Goal: Task Accomplishment & Management: Use online tool/utility

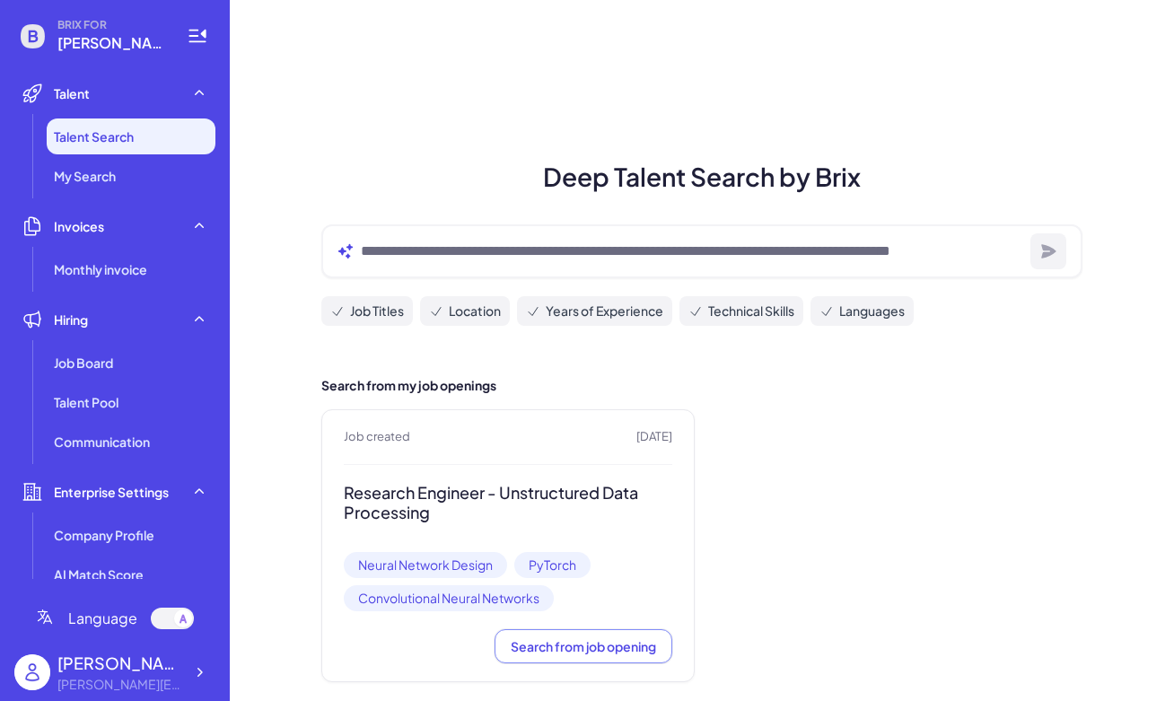
click at [729, 232] on div at bounding box center [701, 251] width 761 height 54
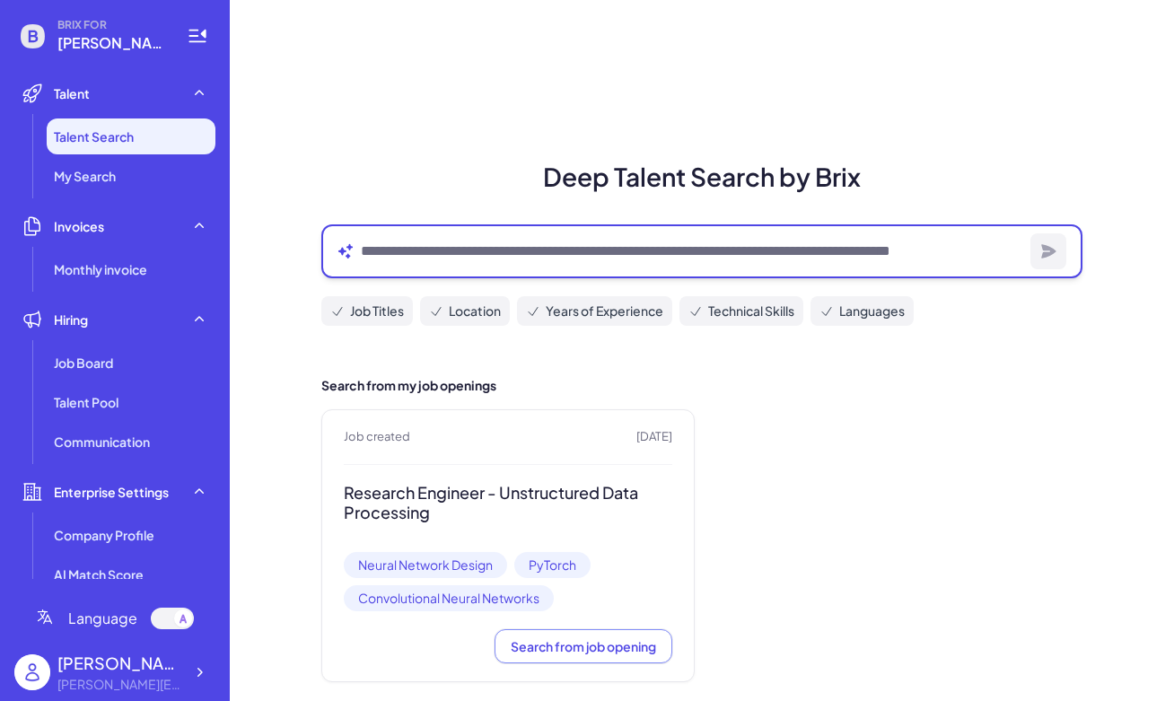
click at [666, 245] on textarea at bounding box center [692, 251] width 662 height 22
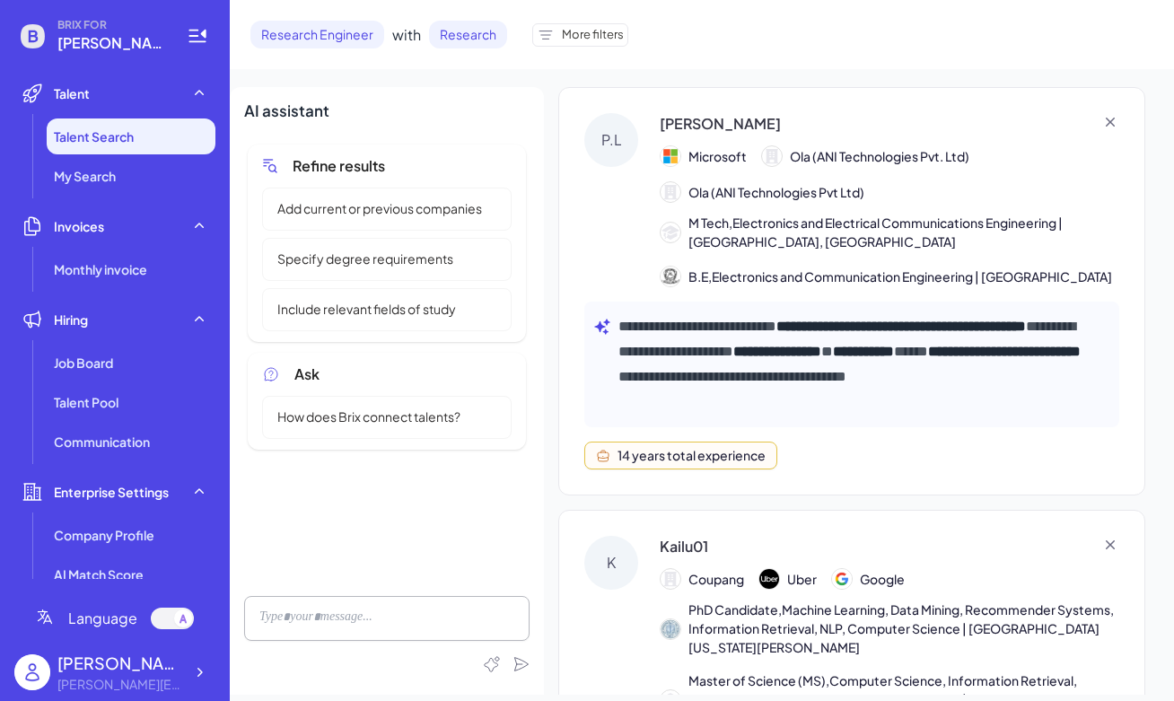
click at [940, 154] on span "Ola (ANI Technologies Pvt. Ltd)" at bounding box center [879, 156] width 179 height 19
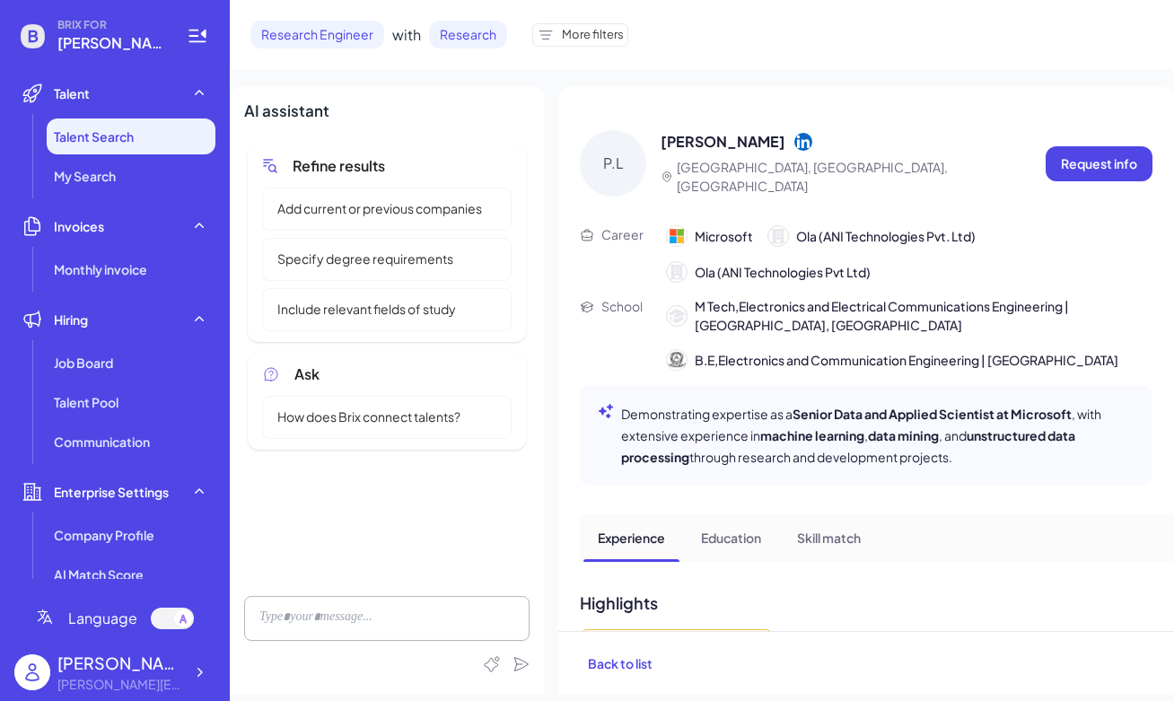
click at [822, 130] on div "P.L Praneeth Lakmala Hyderabad, Telangana, India Request info" at bounding box center [866, 163] width 572 height 66
click at [483, 37] on span "Research" at bounding box center [468, 35] width 78 height 28
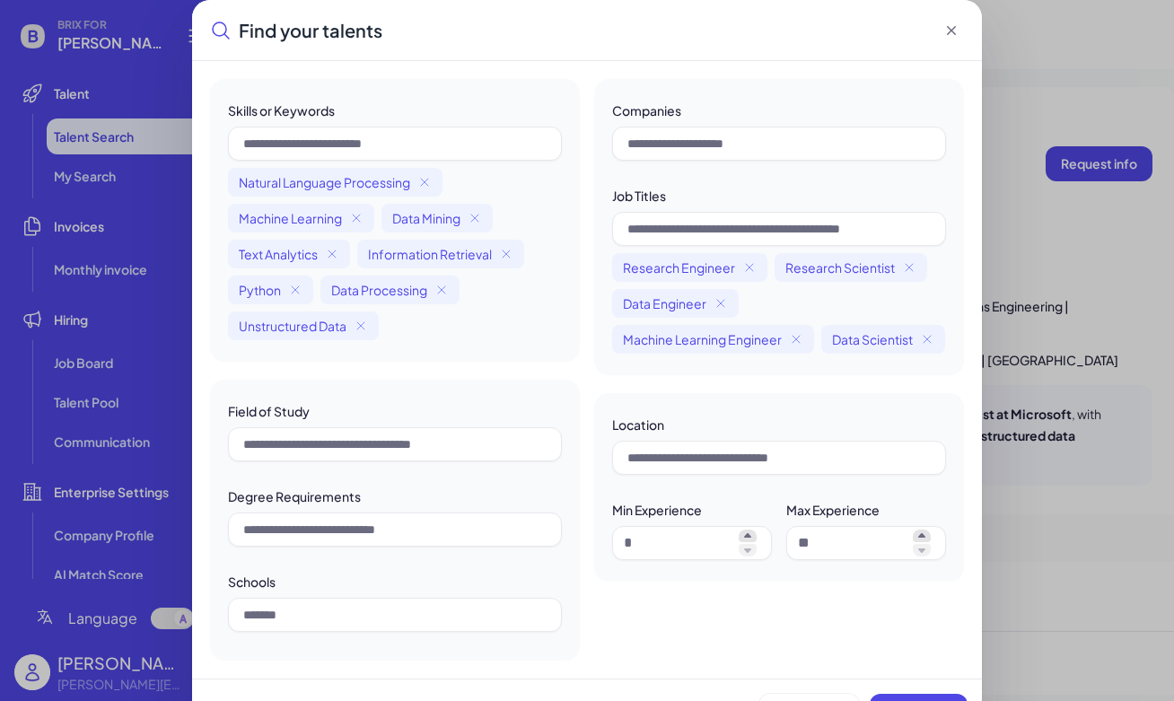
click at [943, 28] on icon at bounding box center [951, 31] width 18 height 18
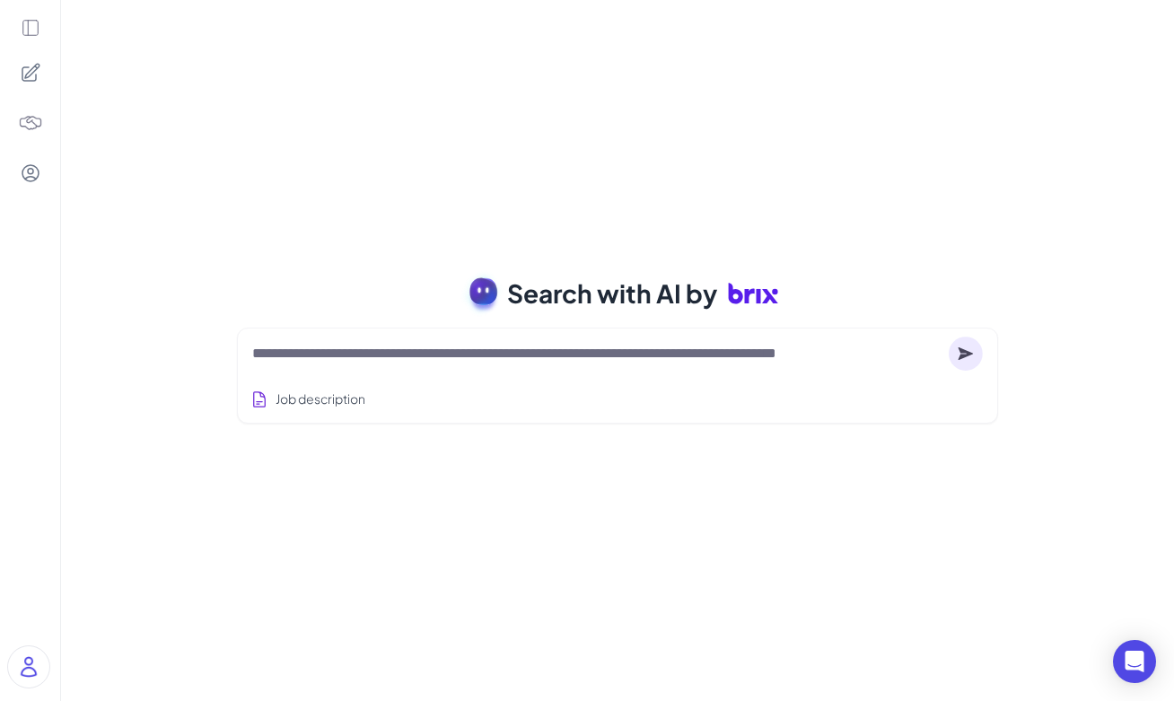
click at [451, 352] on textarea at bounding box center [596, 354] width 689 height 22
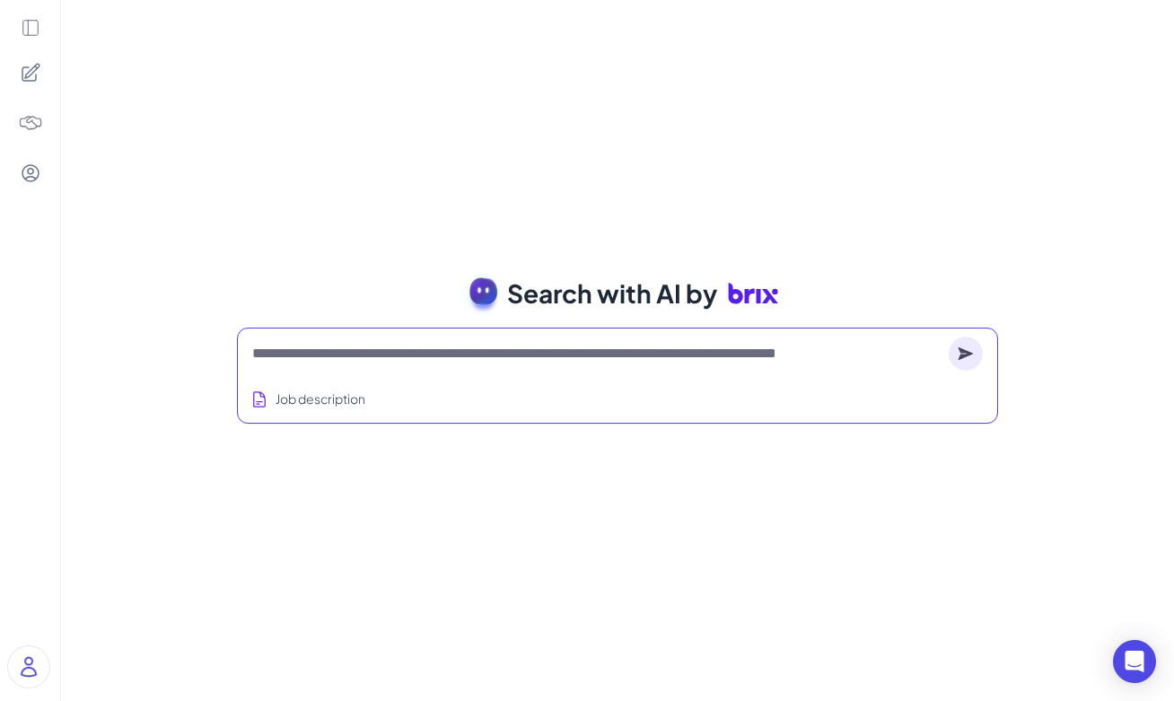
click at [13, 88] on div at bounding box center [31, 73] width 38 height 38
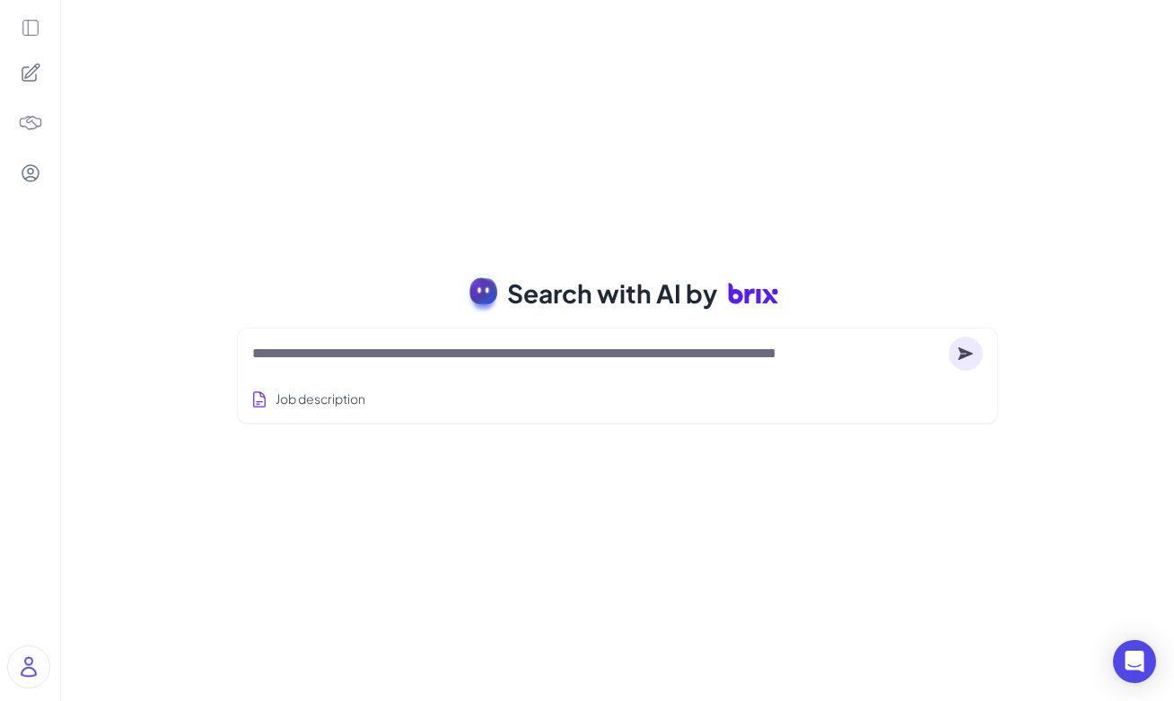
click at [20, 78] on icon at bounding box center [31, 73] width 22 height 22
click at [32, 72] on icon at bounding box center [30, 72] width 17 height 17
click at [26, 30] on icon at bounding box center [31, 28] width 20 height 20
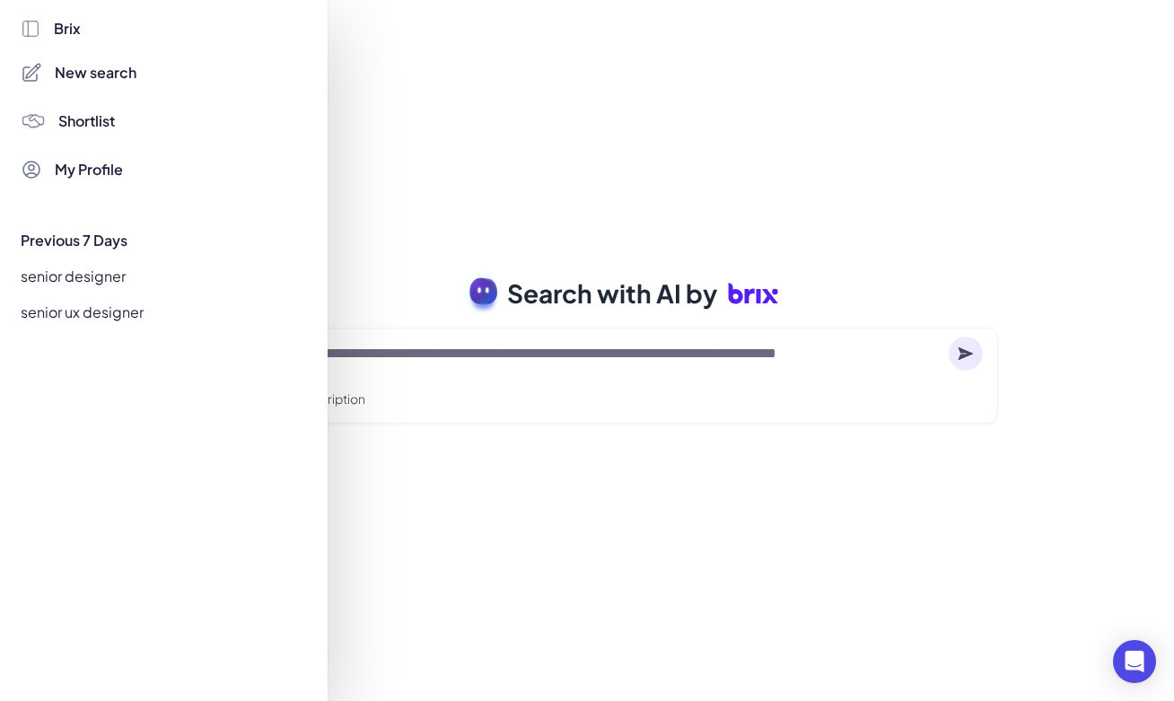
click at [73, 31] on span "Brix" at bounding box center [67, 29] width 27 height 22
click at [48, 23] on div "Brix" at bounding box center [164, 29] width 287 height 22
click at [494, 57] on div at bounding box center [587, 350] width 1174 height 701
